Goal: Understand process/instructions: Learn how to perform a task or action

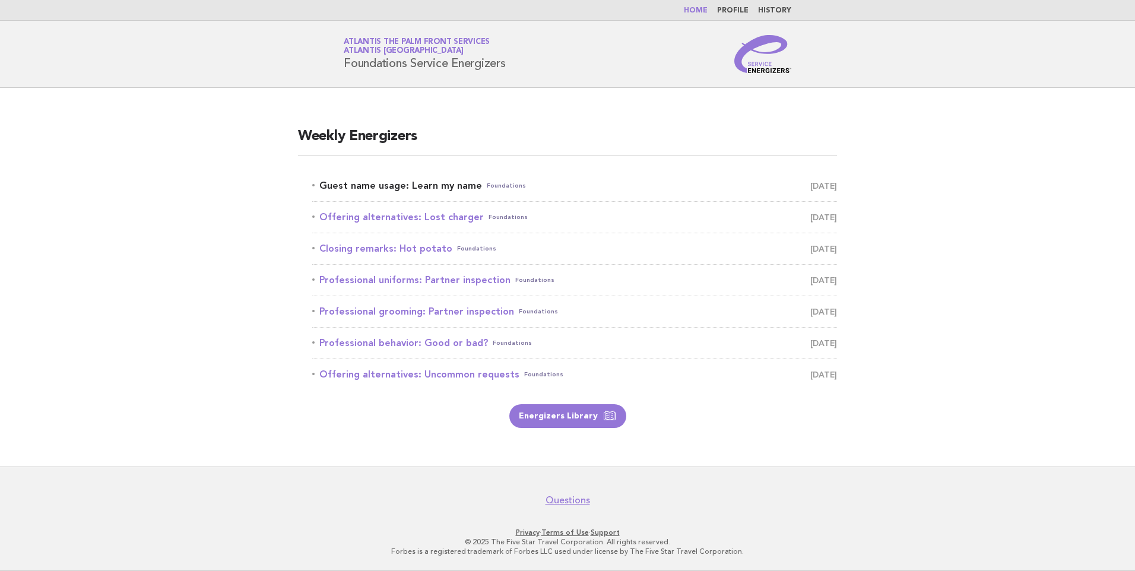
click at [442, 185] on link "Guest name usage: Learn my name Foundations [DATE]" at bounding box center [574, 185] width 525 height 17
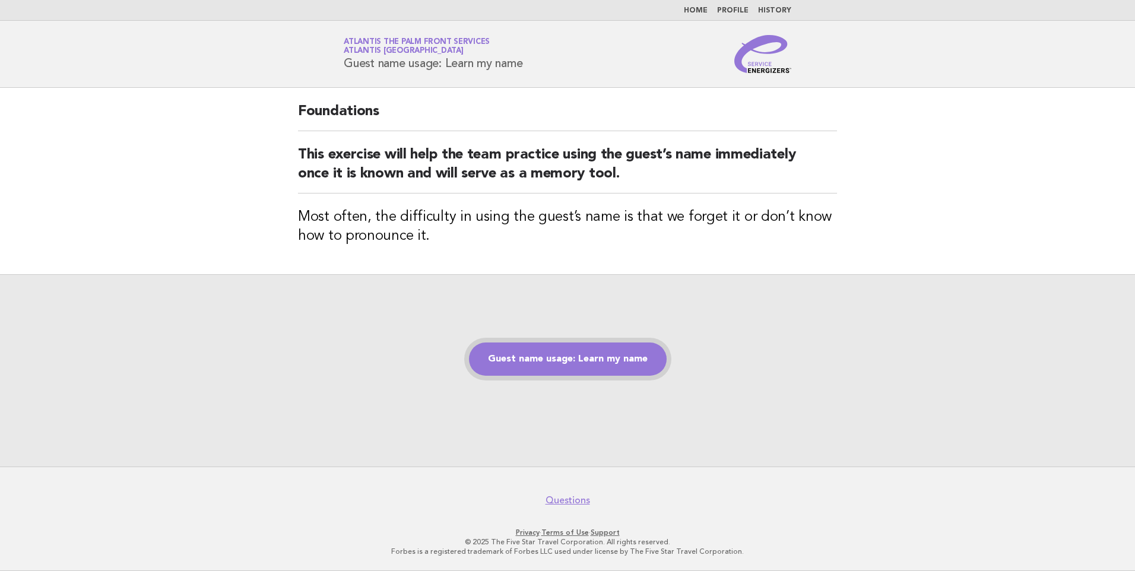
click at [563, 364] on link "Guest name usage: Learn my name" at bounding box center [568, 358] width 198 height 33
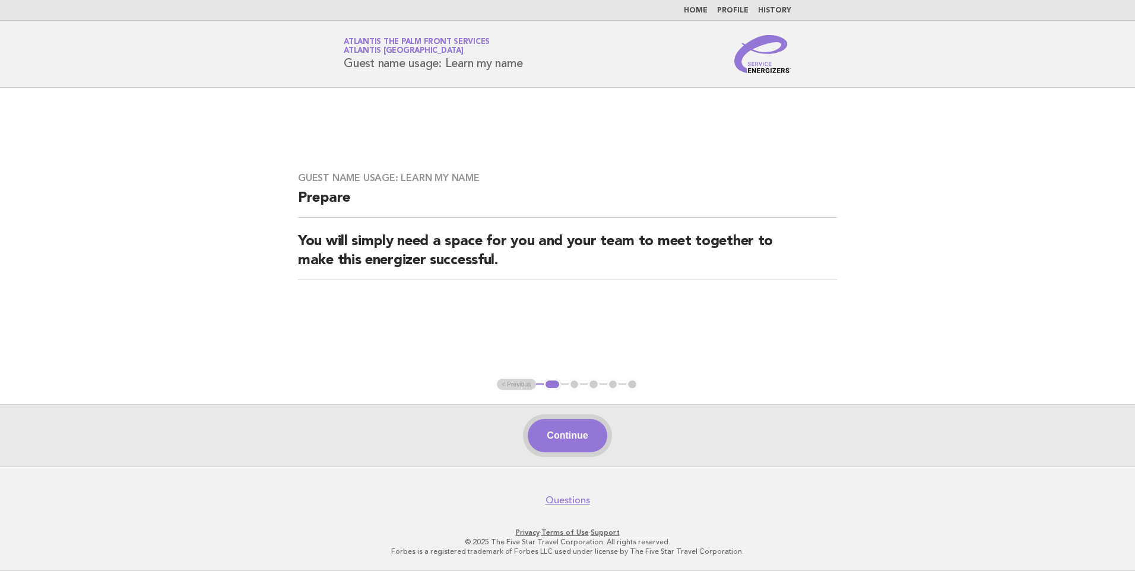
click at [555, 441] on button "Continue" at bounding box center [567, 435] width 79 height 33
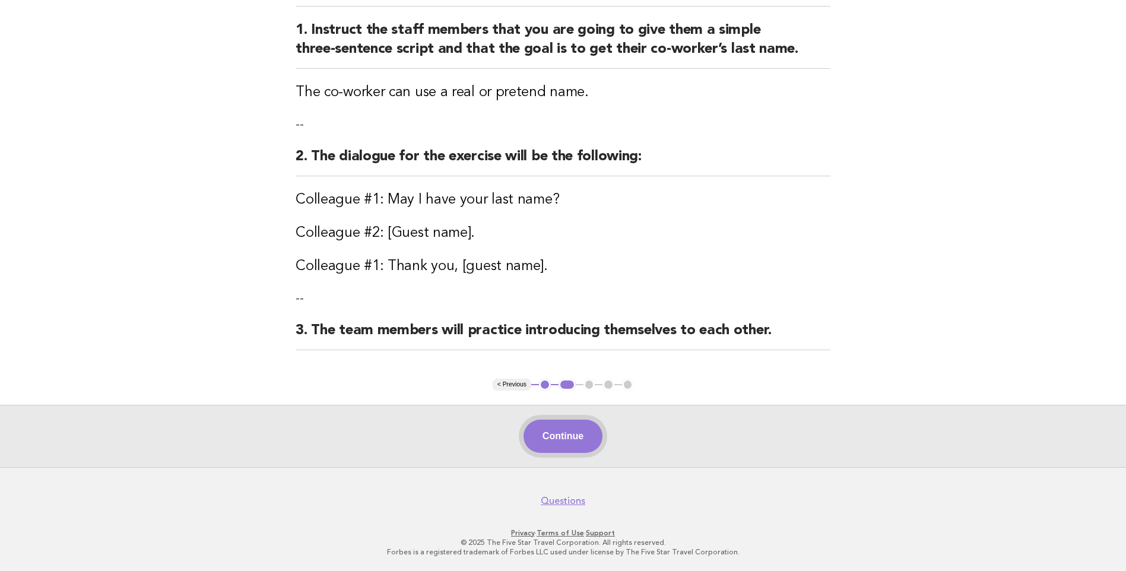
click at [555, 437] on button "Continue" at bounding box center [562, 436] width 79 height 33
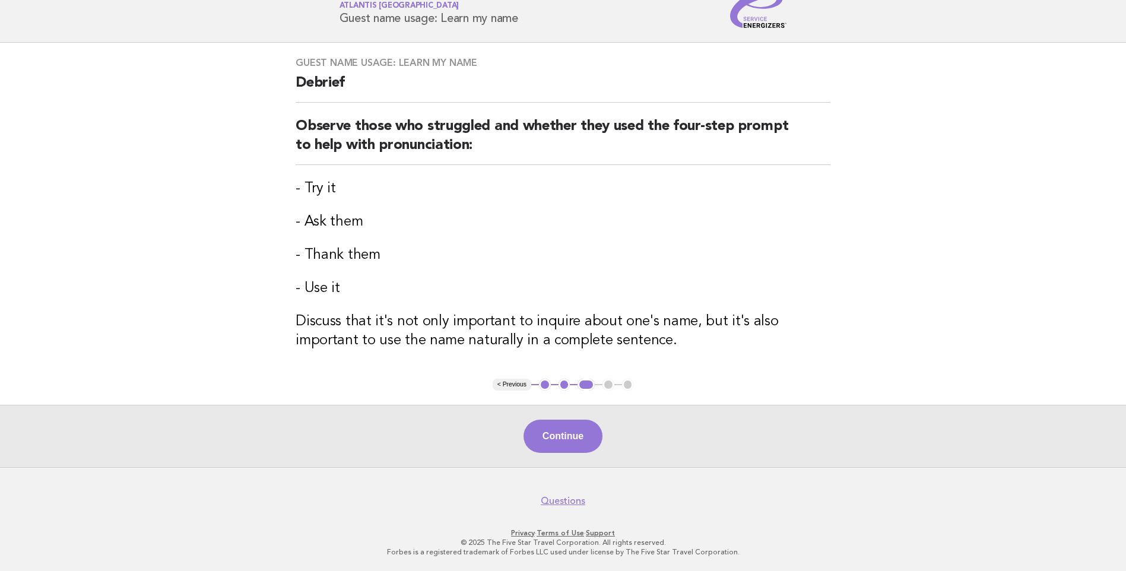
click at [557, 415] on div "Continue" at bounding box center [563, 436] width 1126 height 62
click at [558, 429] on button "Continue" at bounding box center [562, 436] width 79 height 33
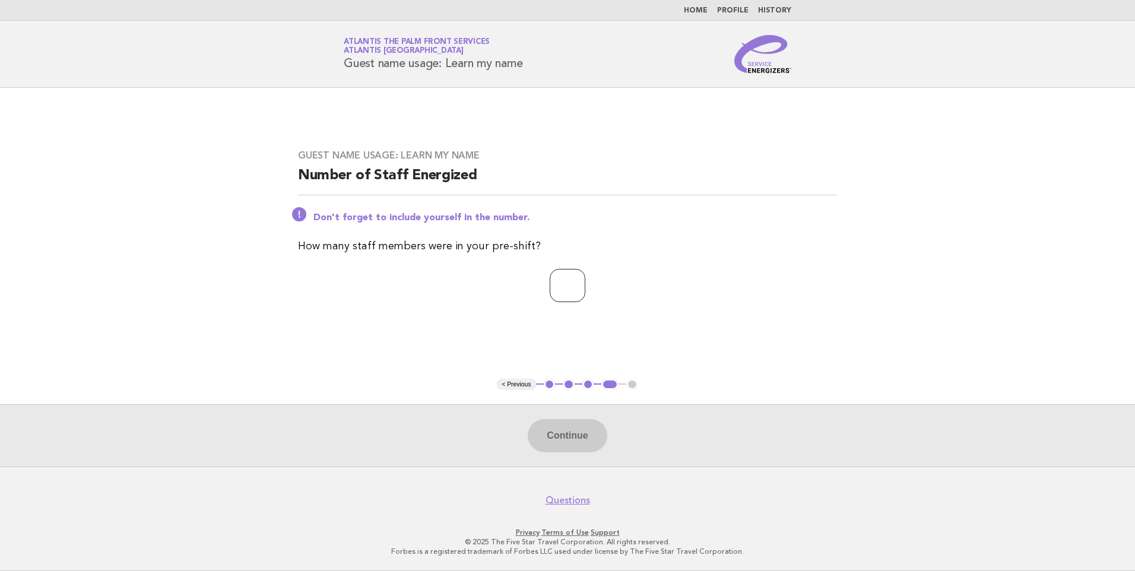
click at [567, 283] on input "number" at bounding box center [568, 285] width 36 height 33
type input "*"
click at [561, 427] on button "Continue" at bounding box center [567, 435] width 79 height 33
